Goal: Transaction & Acquisition: Download file/media

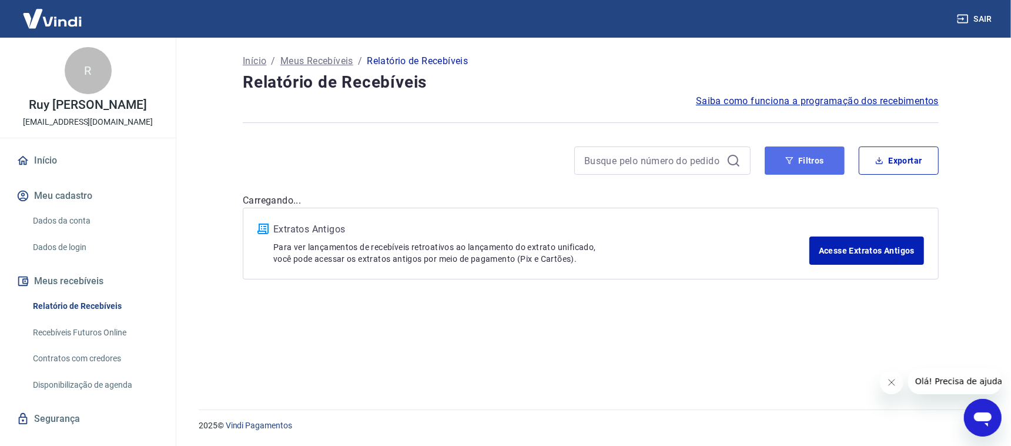
click at [816, 167] on button "Filtros" at bounding box center [805, 160] width 80 height 28
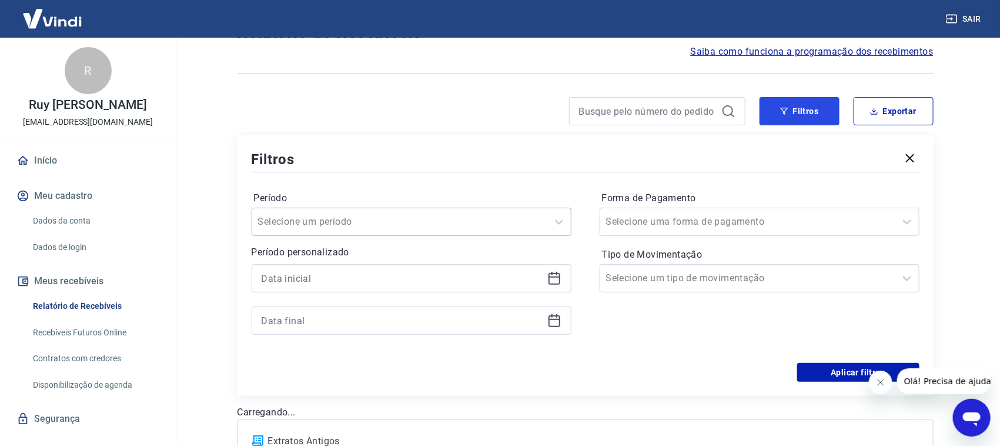
scroll to position [73, 0]
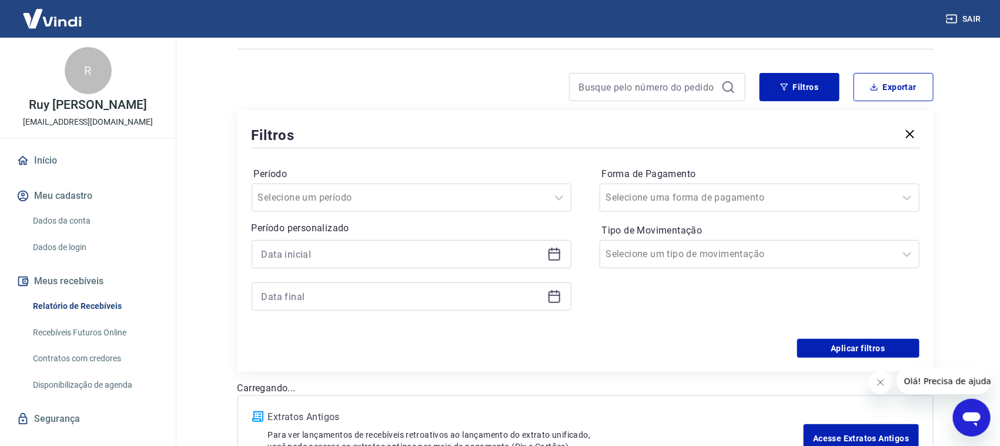
click at [557, 256] on icon at bounding box center [554, 254] width 14 height 14
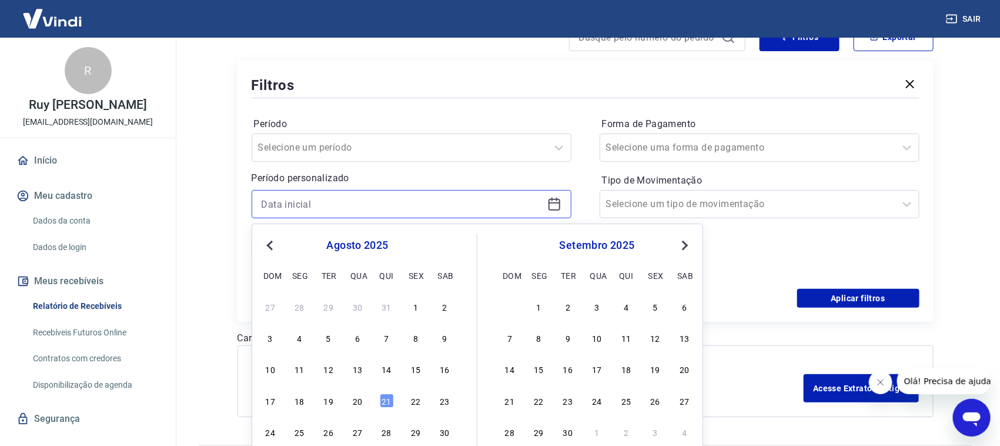
scroll to position [146, 0]
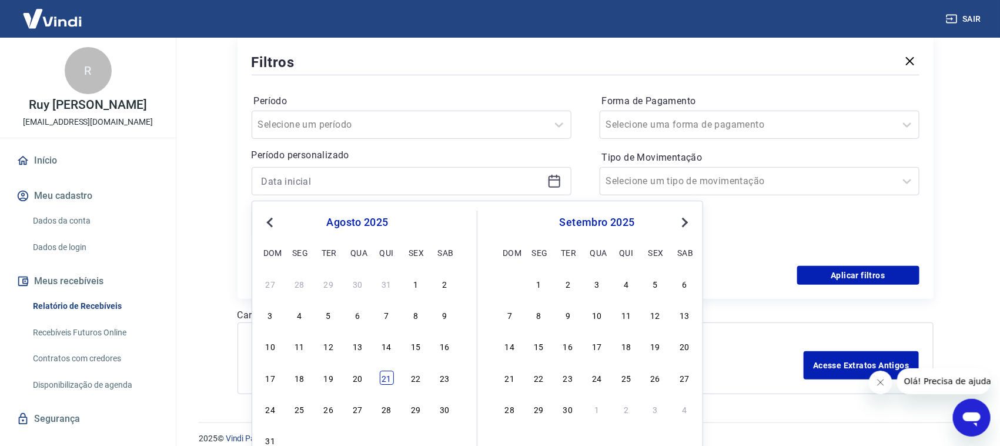
click at [387, 380] on div "21" at bounding box center [387, 377] width 14 height 14
type input "[DATE]"
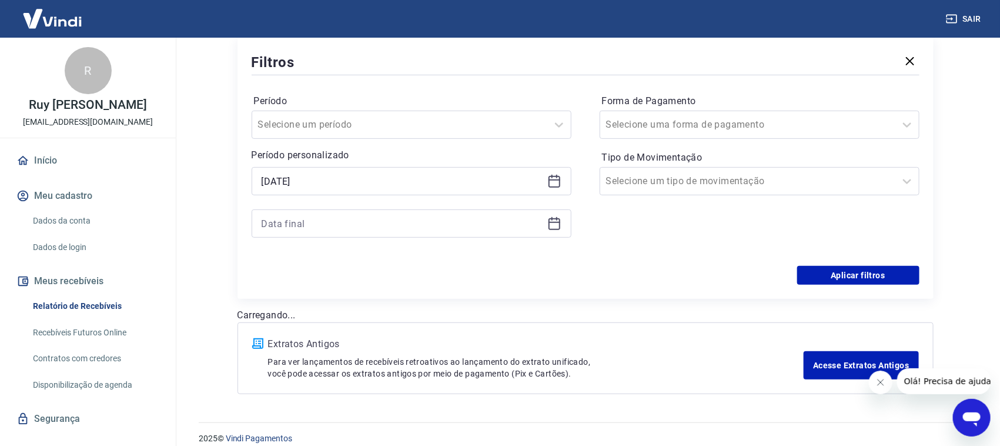
click at [549, 228] on icon at bounding box center [554, 223] width 14 height 14
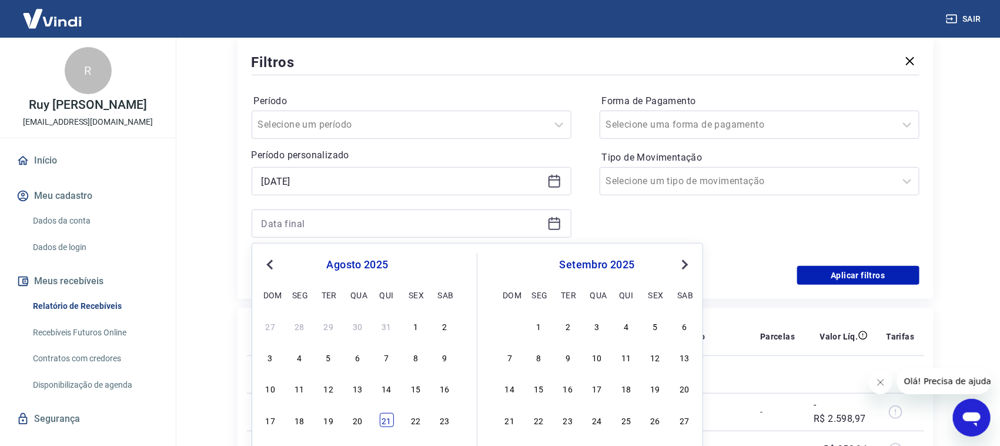
click at [383, 419] on div "21" at bounding box center [387, 420] width 14 height 14
type input "[DATE]"
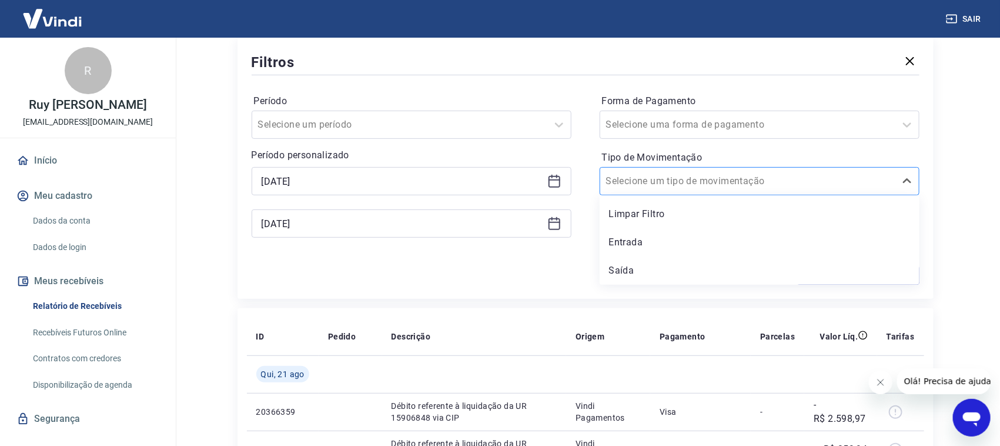
click at [710, 182] on input "Tipo de Movimentação" at bounding box center [665, 181] width 119 height 14
click at [646, 245] on div "Entrada" at bounding box center [760, 242] width 320 height 24
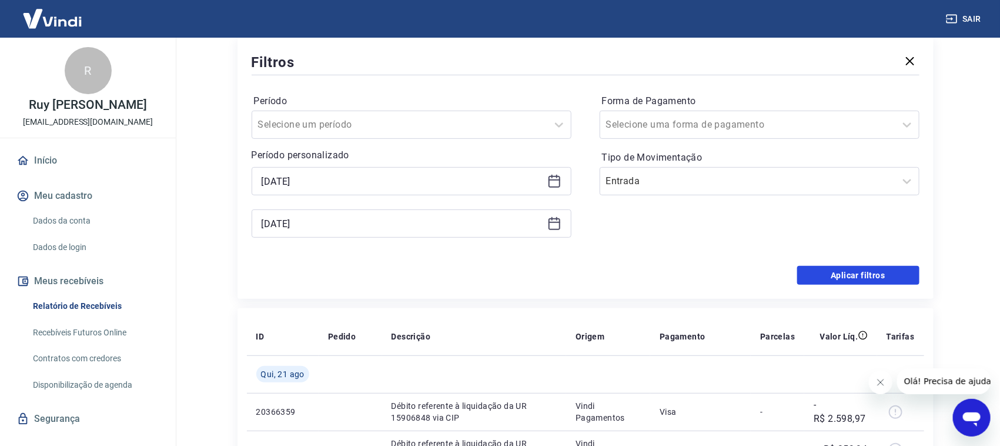
click at [855, 279] on button "Aplicar filtros" at bounding box center [858, 275] width 122 height 19
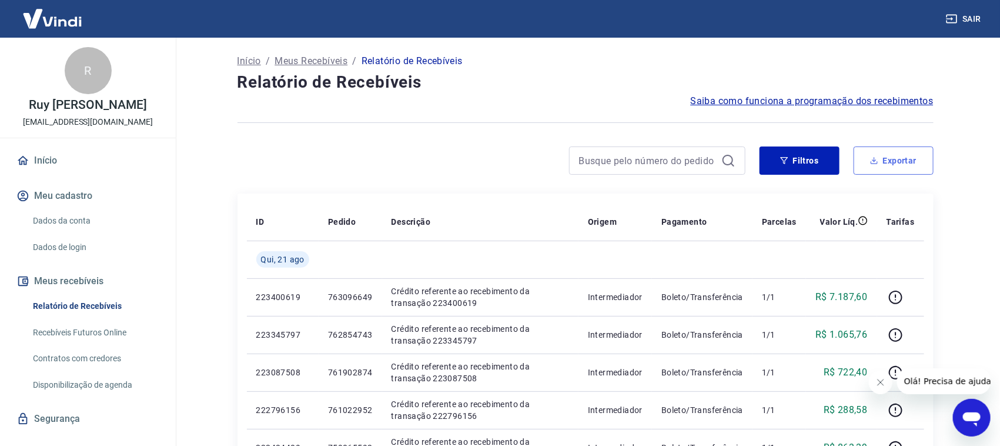
click at [895, 170] on button "Exportar" at bounding box center [894, 160] width 80 height 28
type input "[DATE]"
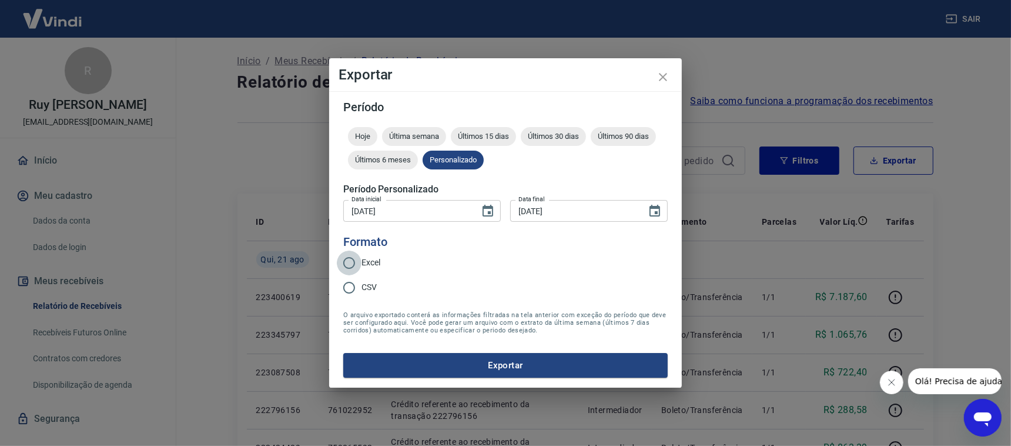
click at [348, 262] on input "Excel" at bounding box center [349, 262] width 25 height 25
radio input "true"
click at [464, 363] on button "Exportar" at bounding box center [505, 365] width 325 height 25
